Goal: Navigation & Orientation: Find specific page/section

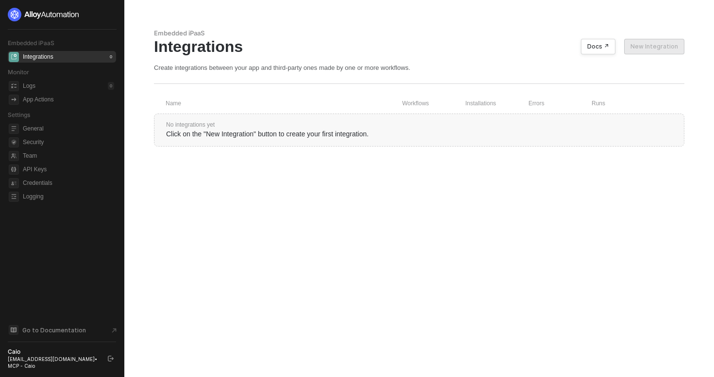
click at [29, 356] on div "Caio" at bounding box center [53, 352] width 91 height 8
click at [15, 356] on div "Caio" at bounding box center [53, 352] width 91 height 8
click at [54, 24] on div "Embedded iPaaS Integrations 0 Monitor Logs 0 App Actions Settings General Secur…" at bounding box center [62, 106] width 108 height 197
click at [55, 142] on span "Security" at bounding box center [68, 143] width 91 height 12
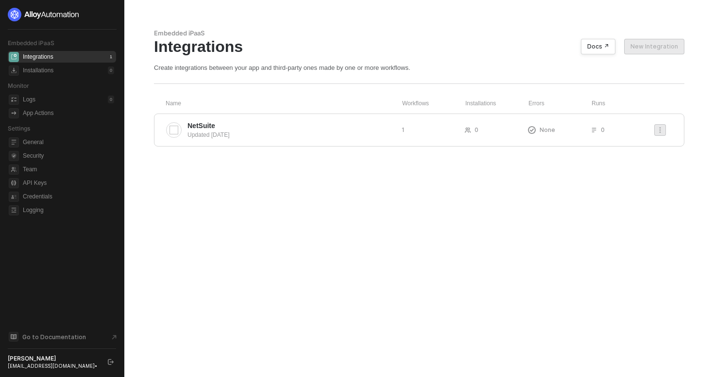
click at [114, 362] on button "button" at bounding box center [111, 363] width 12 height 12
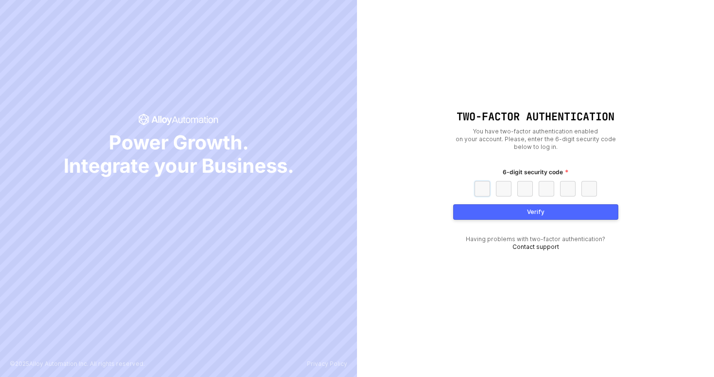
paste input "4"
type input "4"
type input "6"
type input "3"
type input "0"
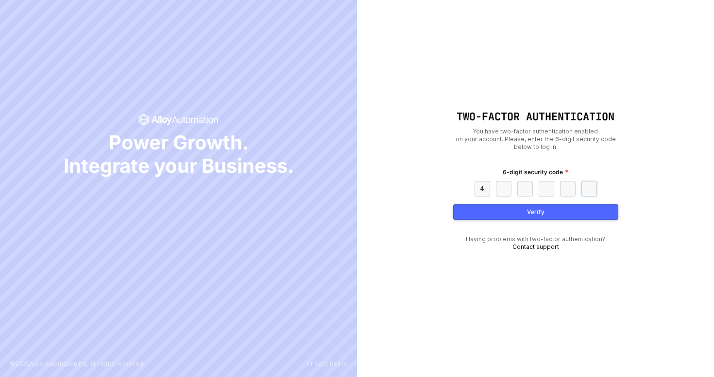
type input "9"
type input "4"
click at [491, 216] on button "Verify" at bounding box center [535, 213] width 165 height 16
